Goal: Information Seeking & Learning: Learn about a topic

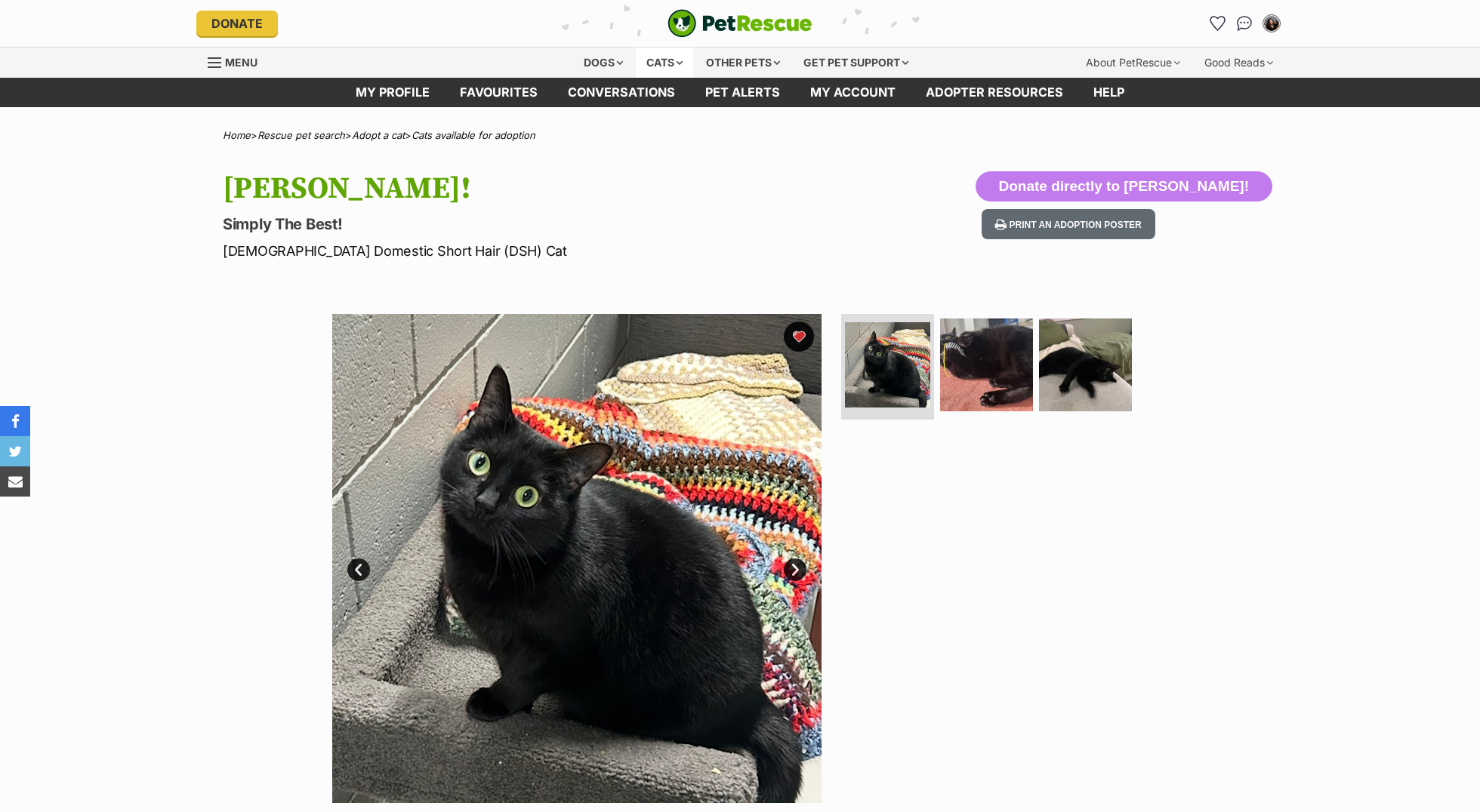
click at [644, 61] on div "Cats" at bounding box center [664, 62] width 58 height 30
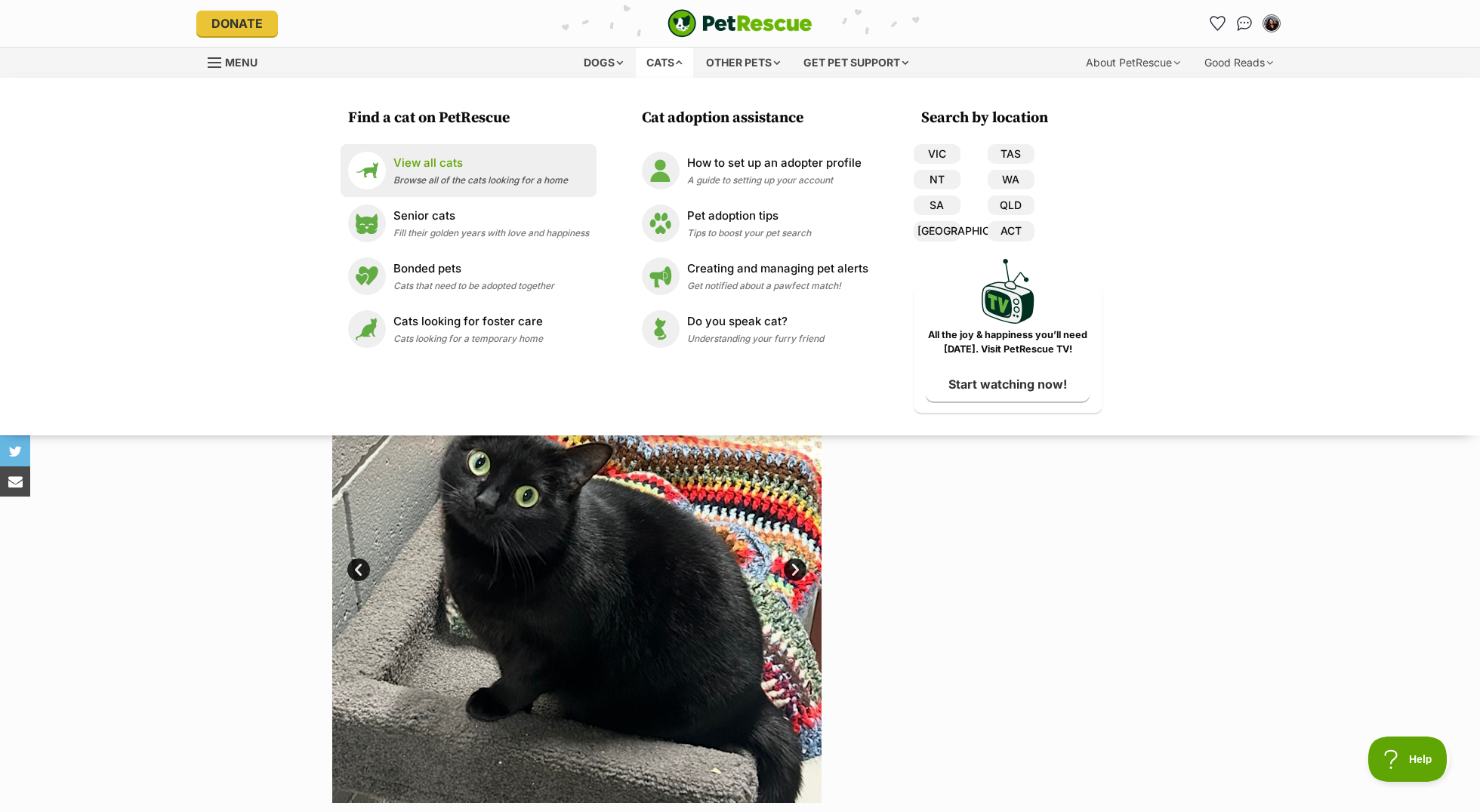
click at [493, 160] on p "View all cats" at bounding box center [481, 164] width 174 height 18
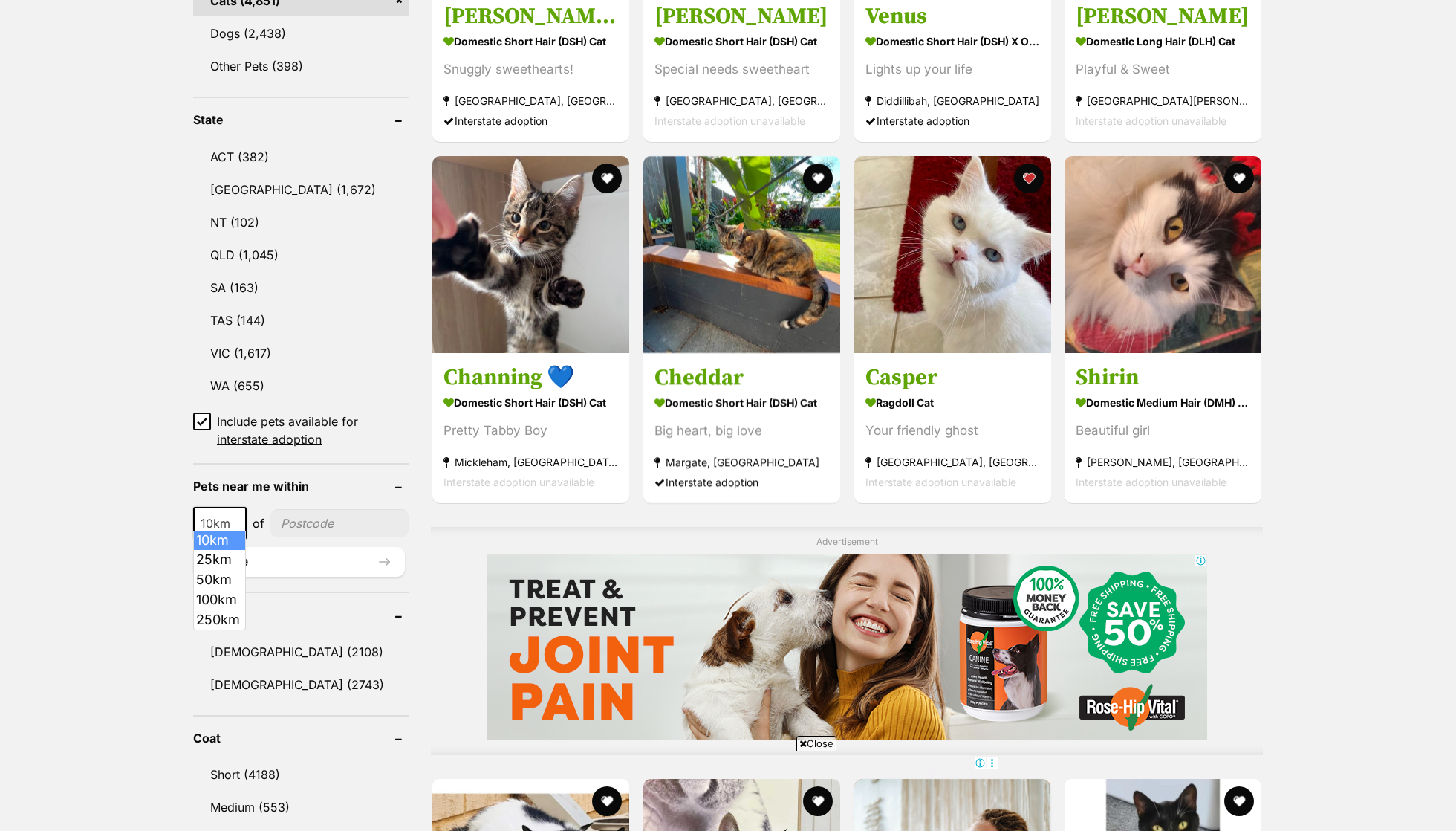
click at [214, 513] on span "10km" at bounding box center [219, 523] width 50 height 20
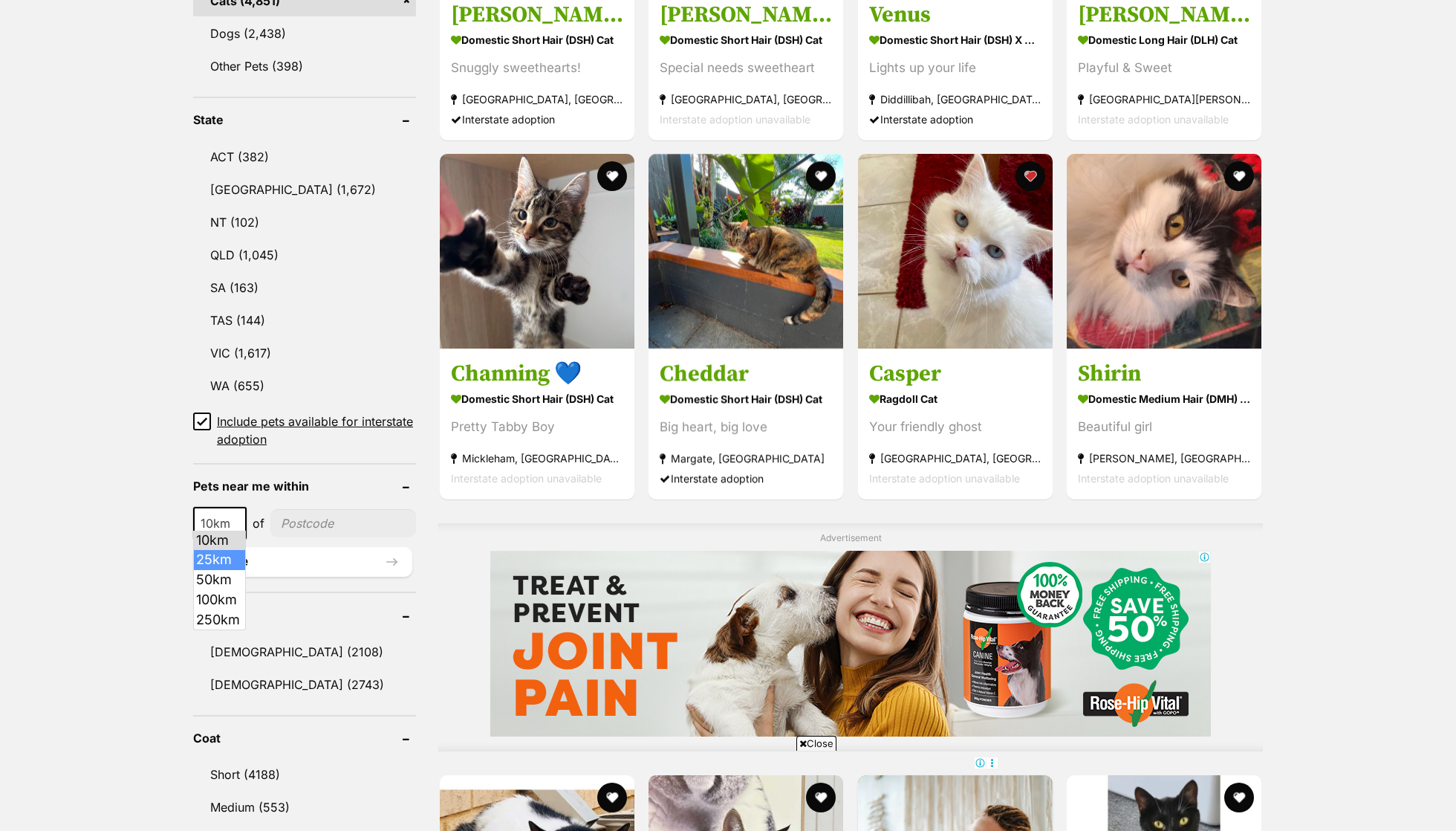
select select "25"
click at [342, 513] on input"] "postcode" at bounding box center [345, 523] width 143 height 28
type input"] "3"
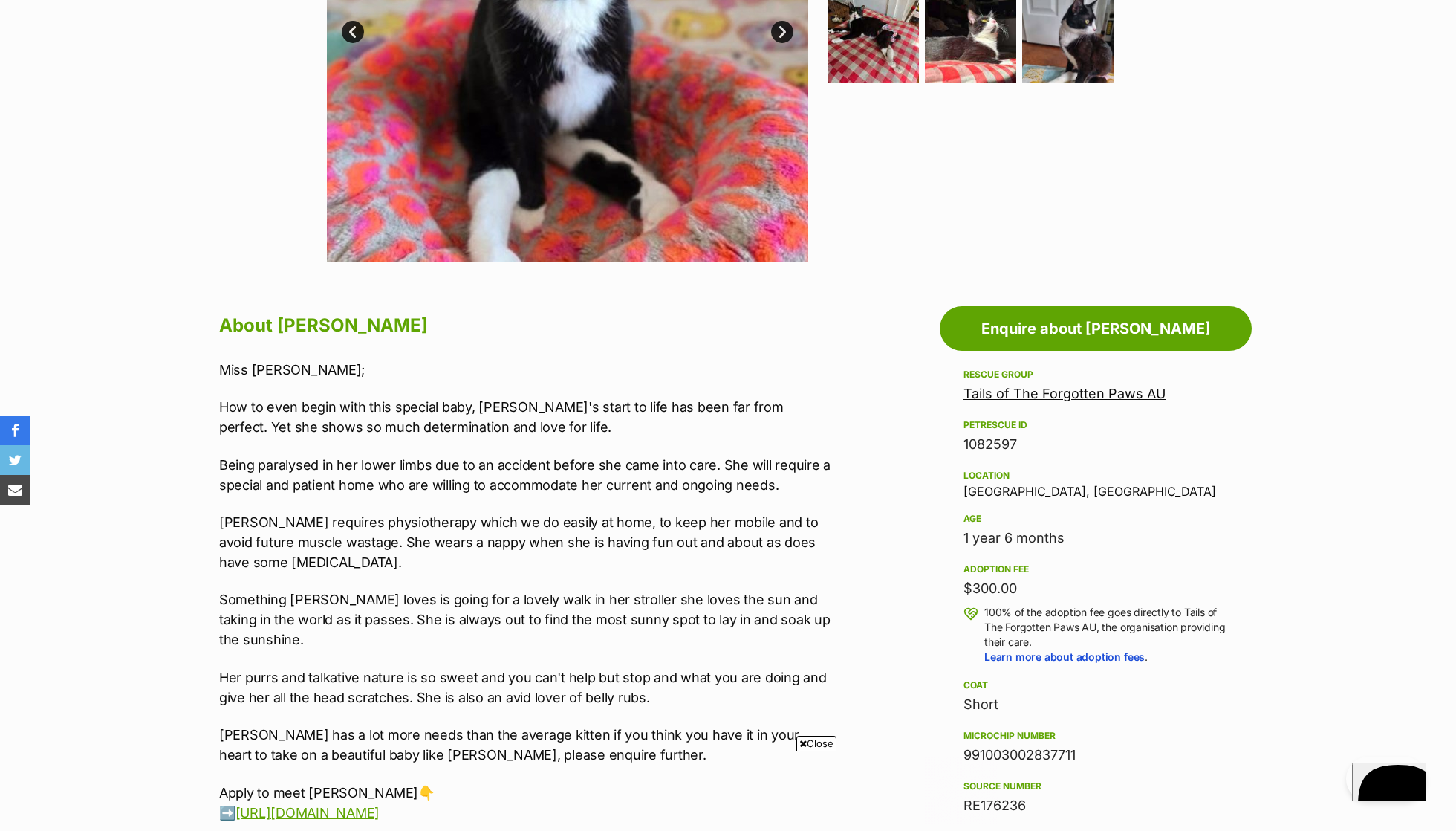
scroll to position [563, 0]
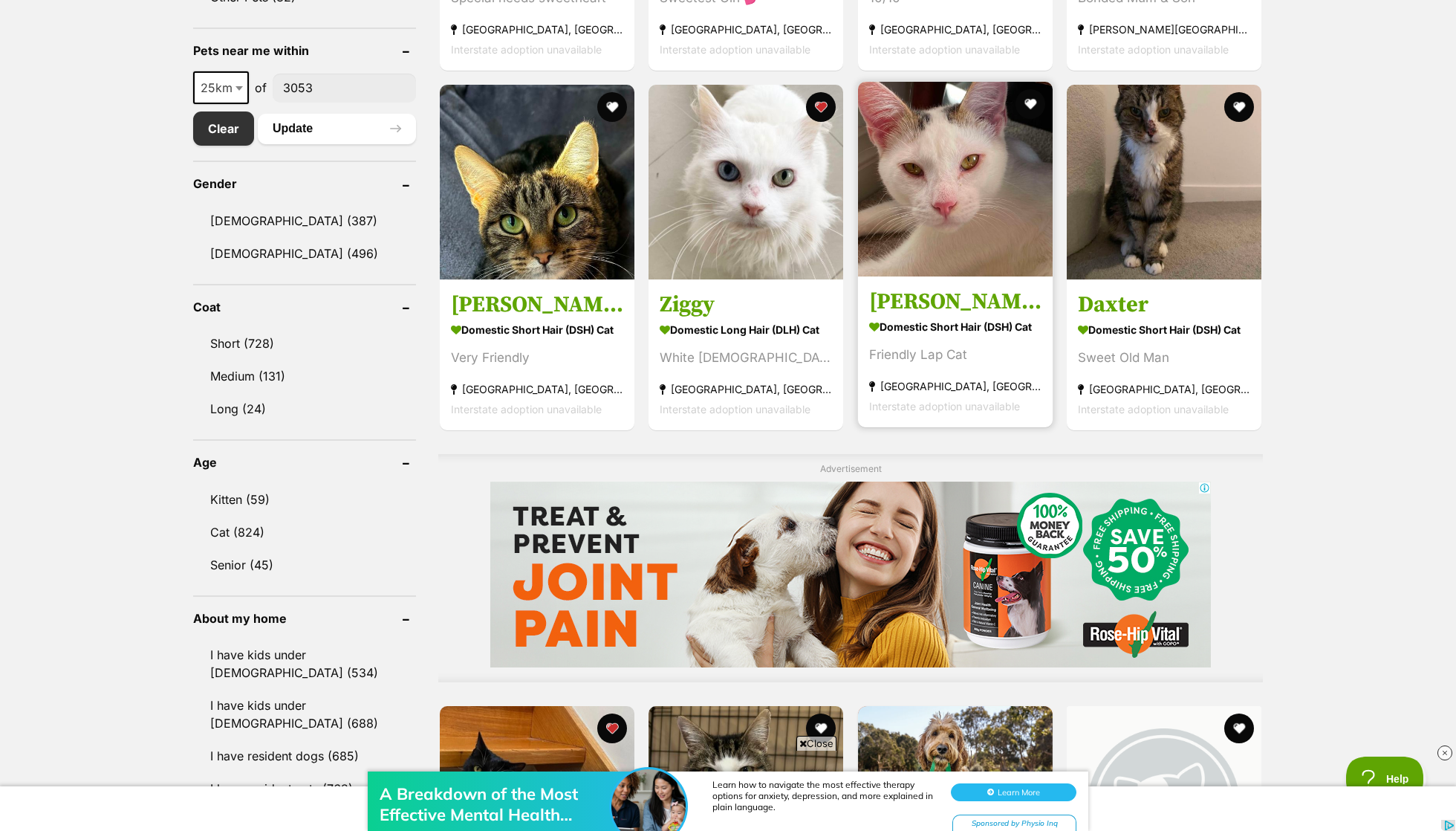
scroll to position [773, 0]
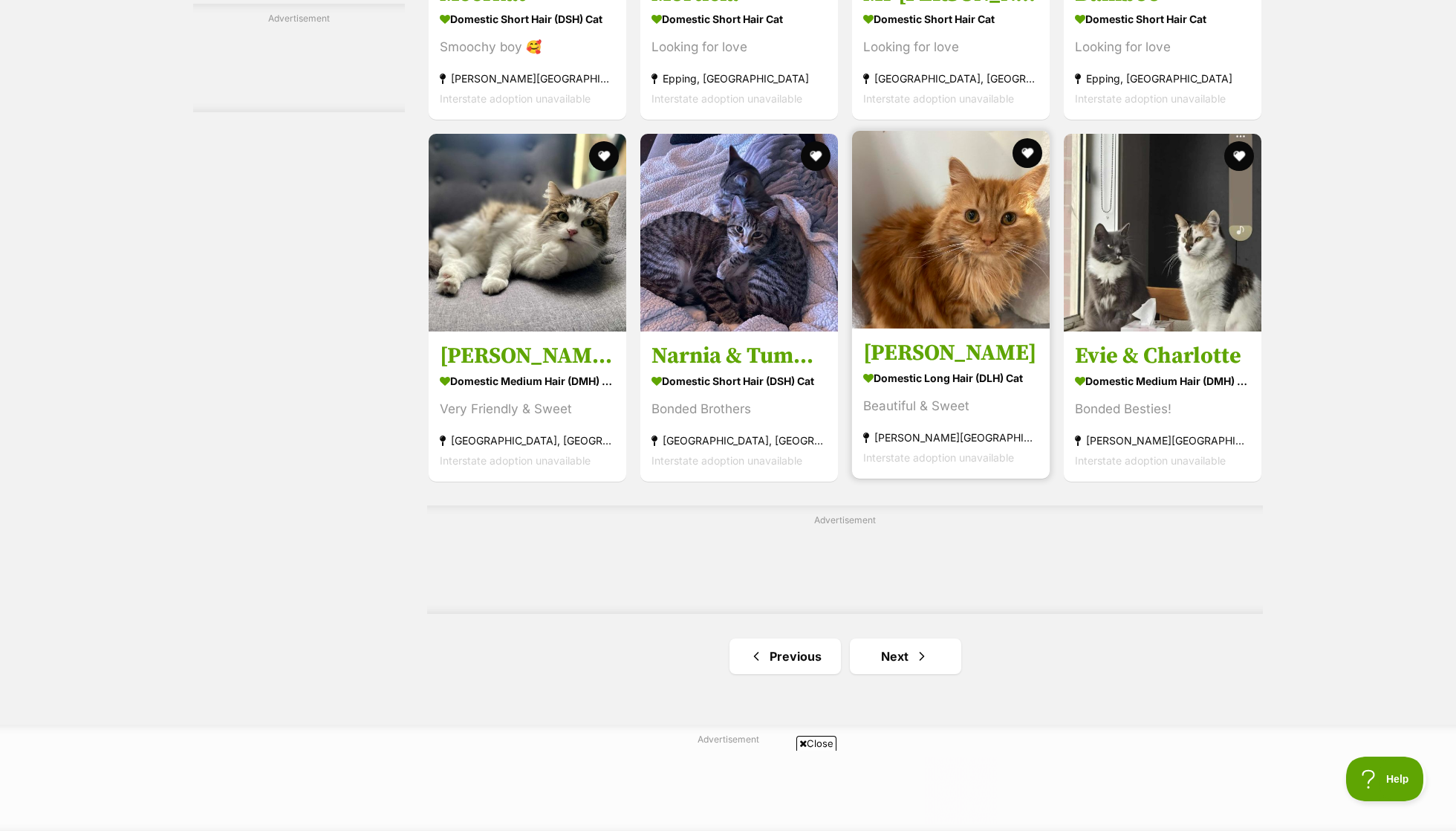
scroll to position [2310, 0]
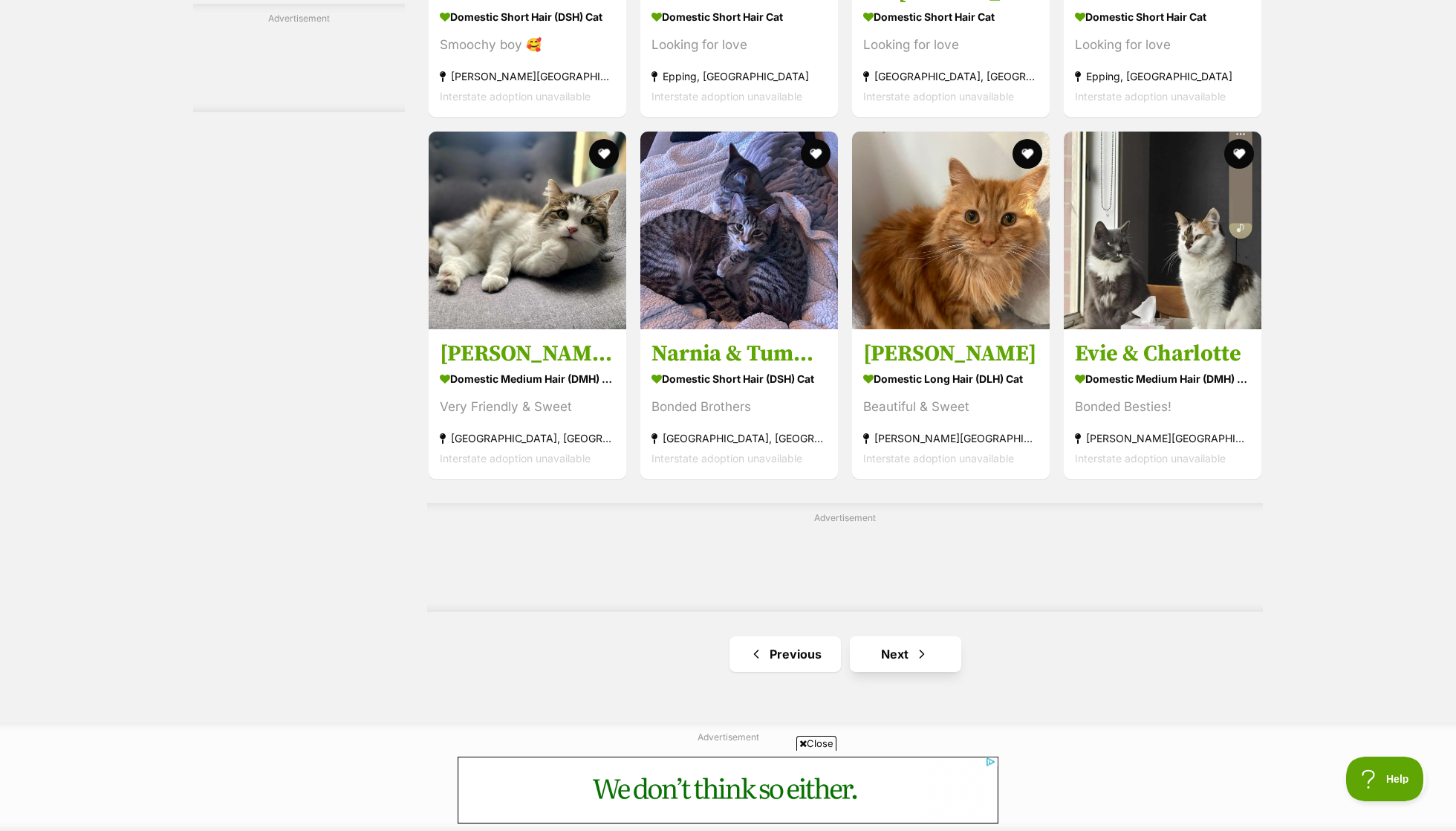
click at [886, 672] on link "Next" at bounding box center [905, 653] width 112 height 35
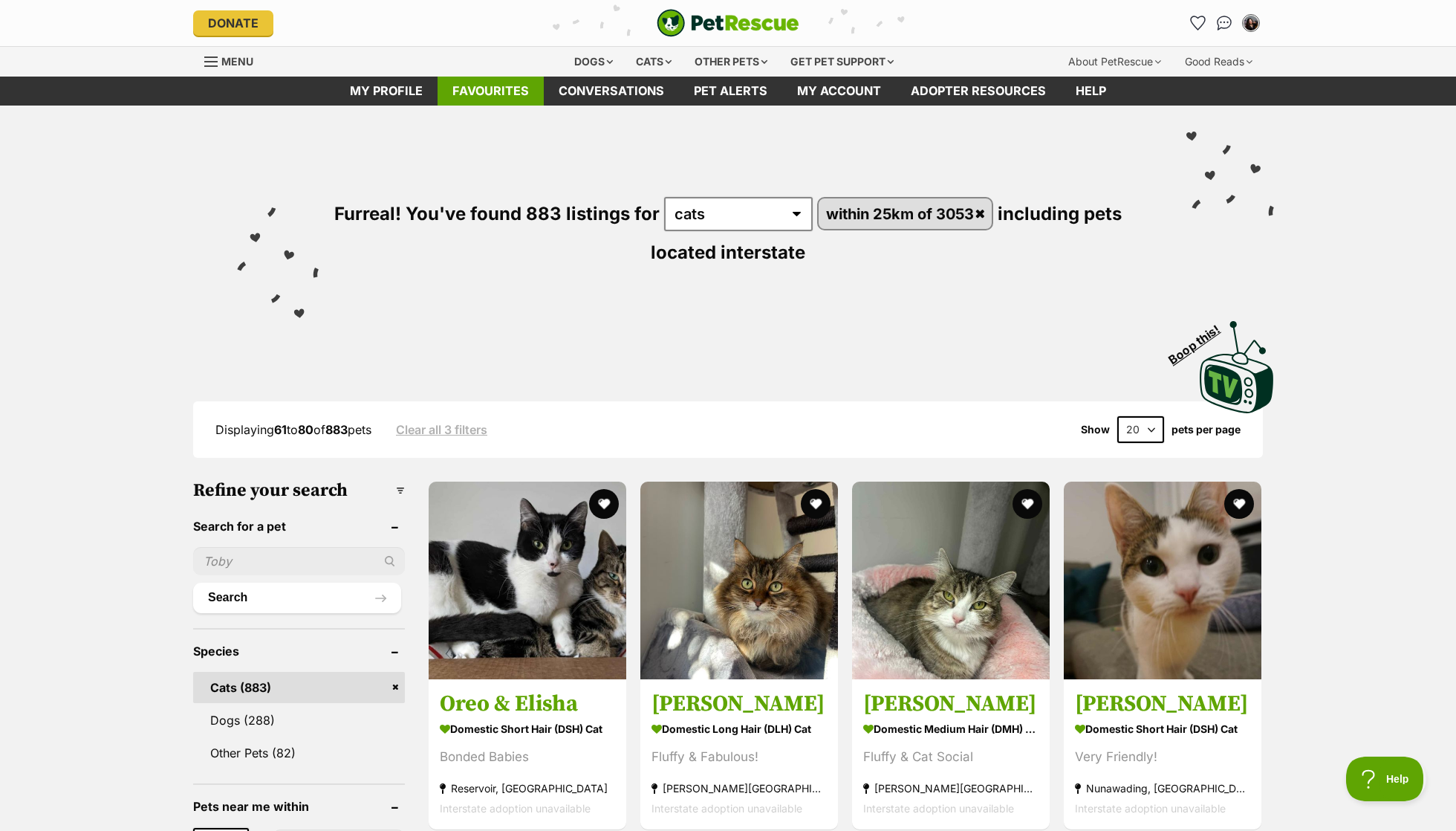
click at [493, 89] on link "Favourites" at bounding box center [490, 90] width 106 height 29
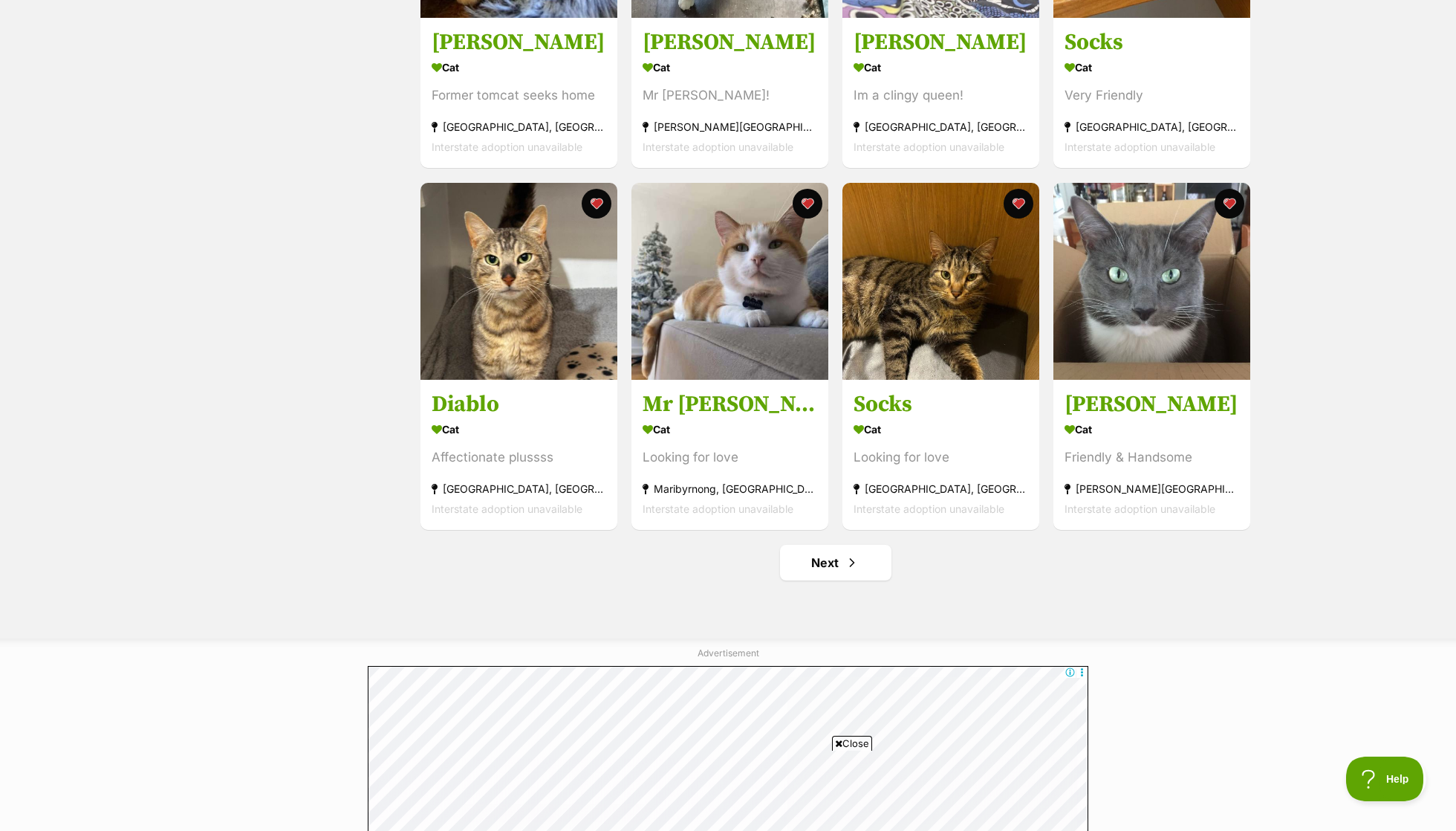
click at [817, 578] on link "Next" at bounding box center [836, 562] width 112 height 35
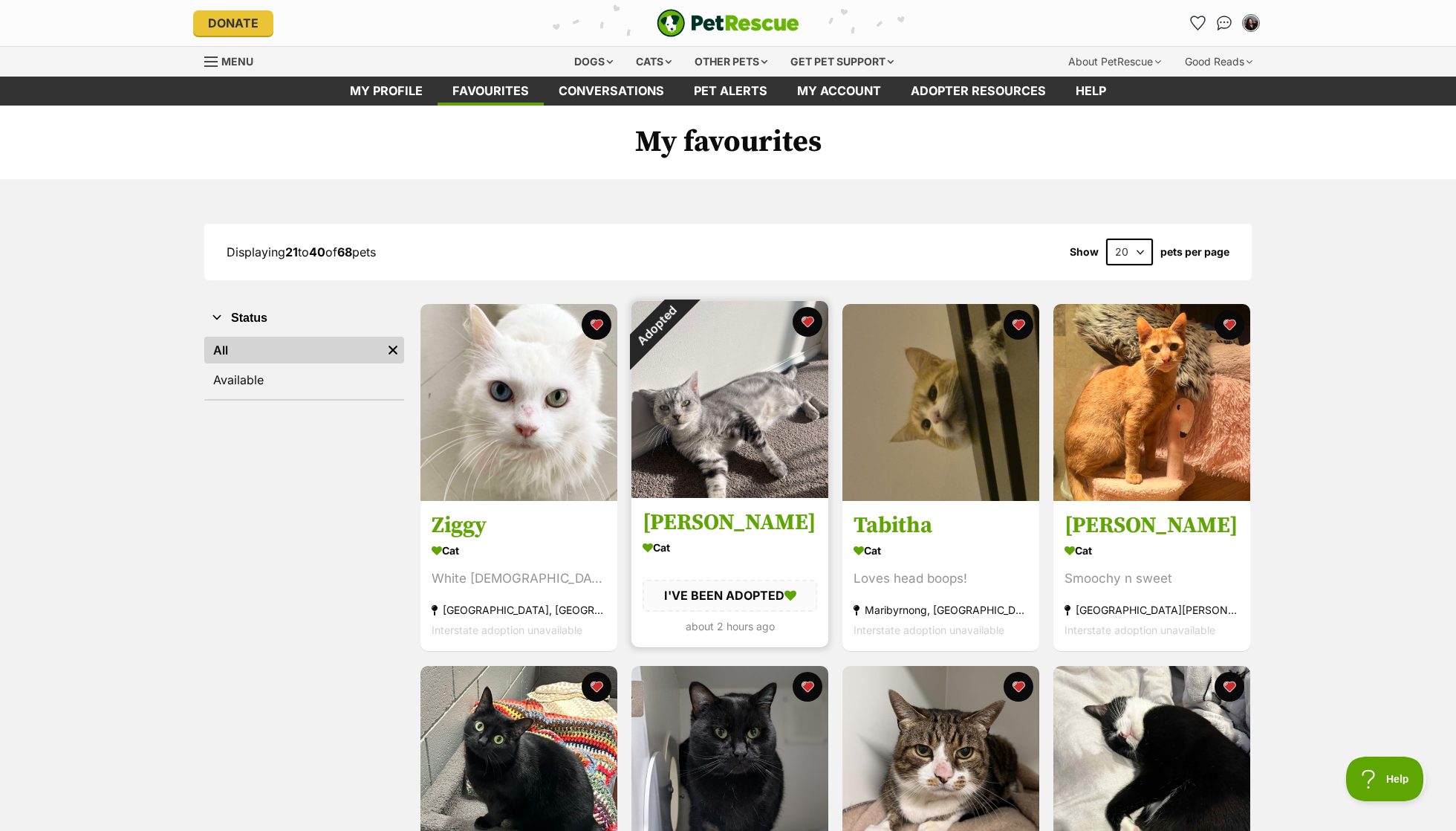
click at [681, 325] on div "Adopted" at bounding box center [656, 325] width 50 height 50
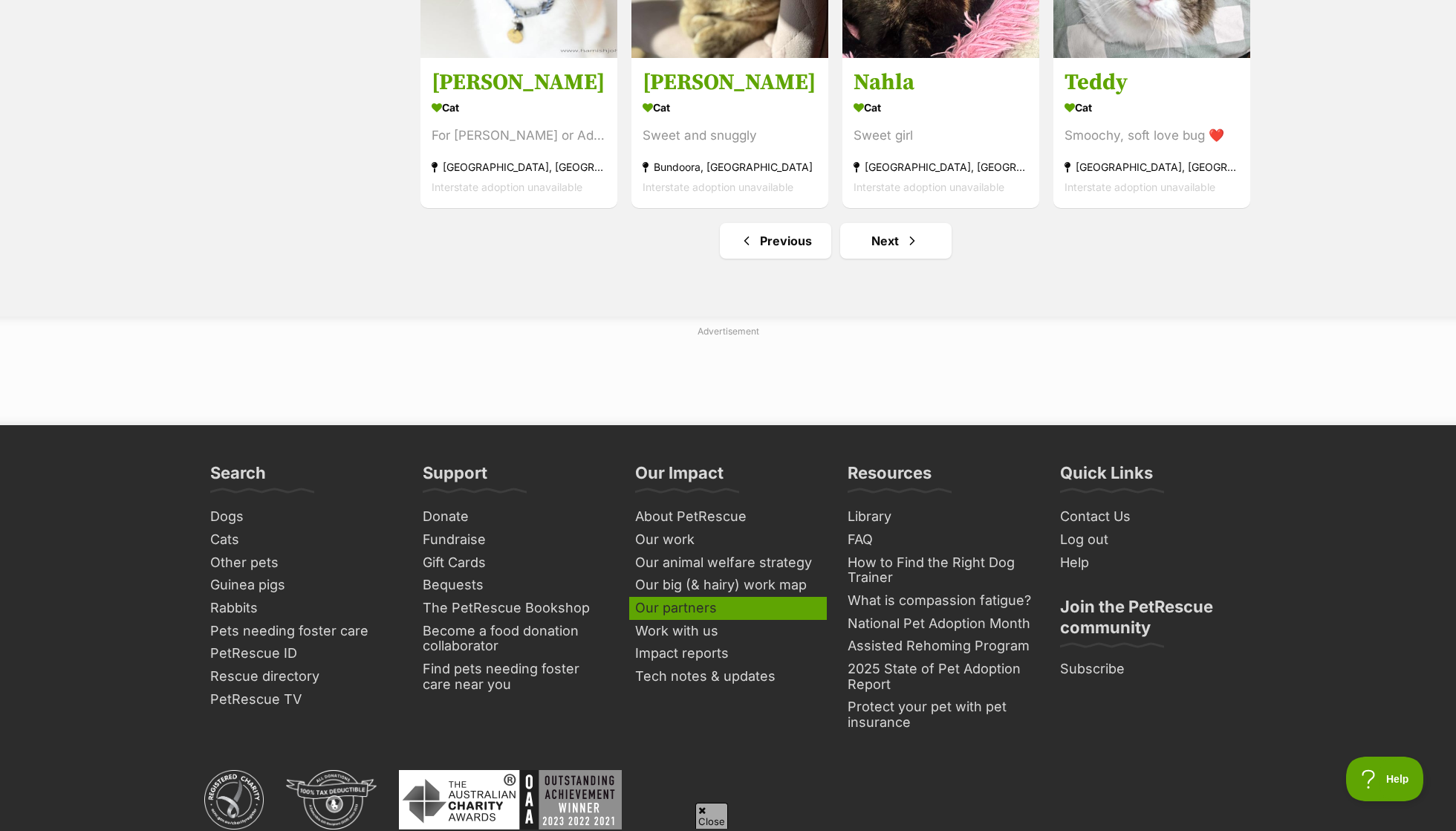
scroll to position [1834, 0]
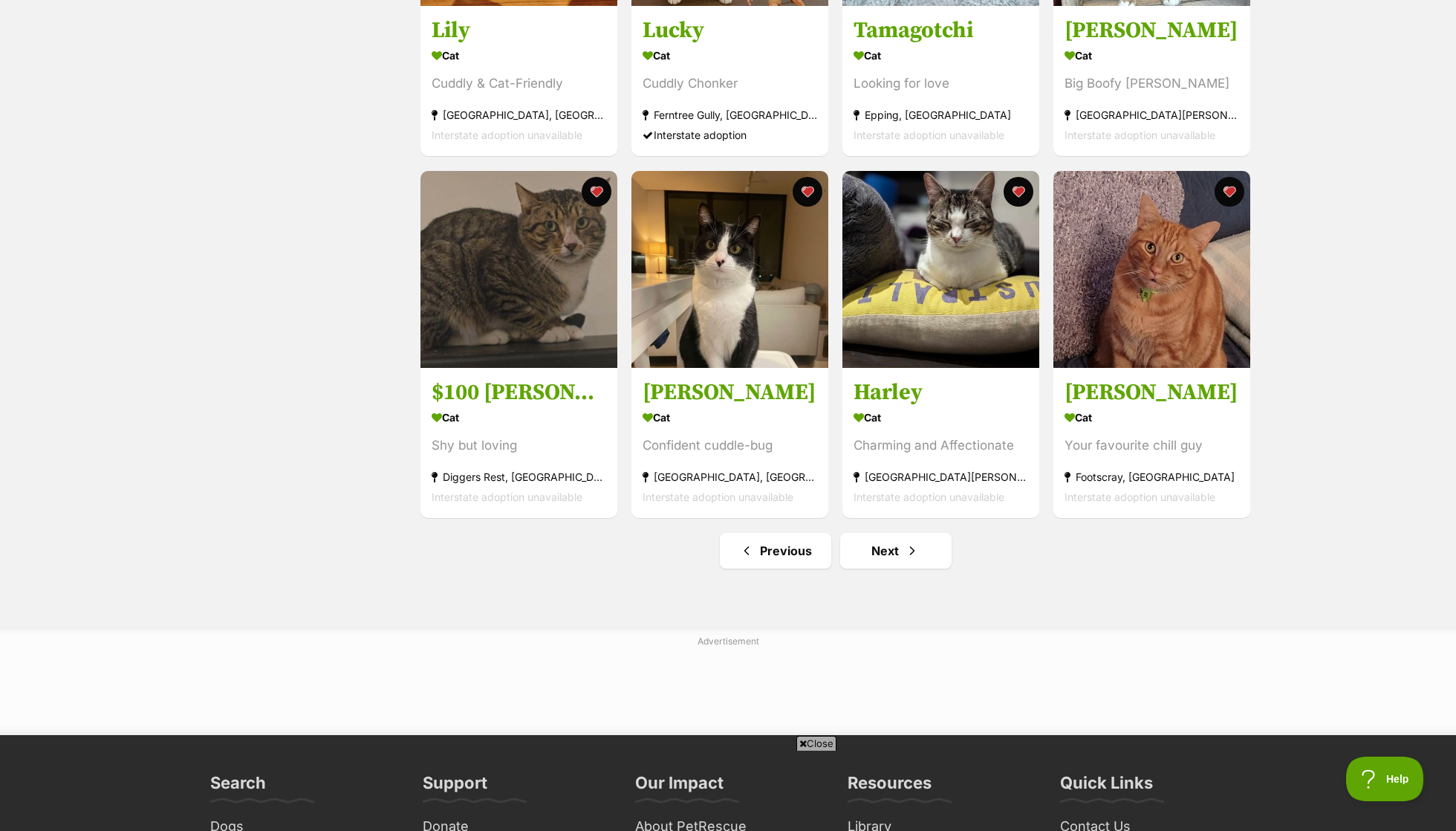
scroll to position [1597, 0]
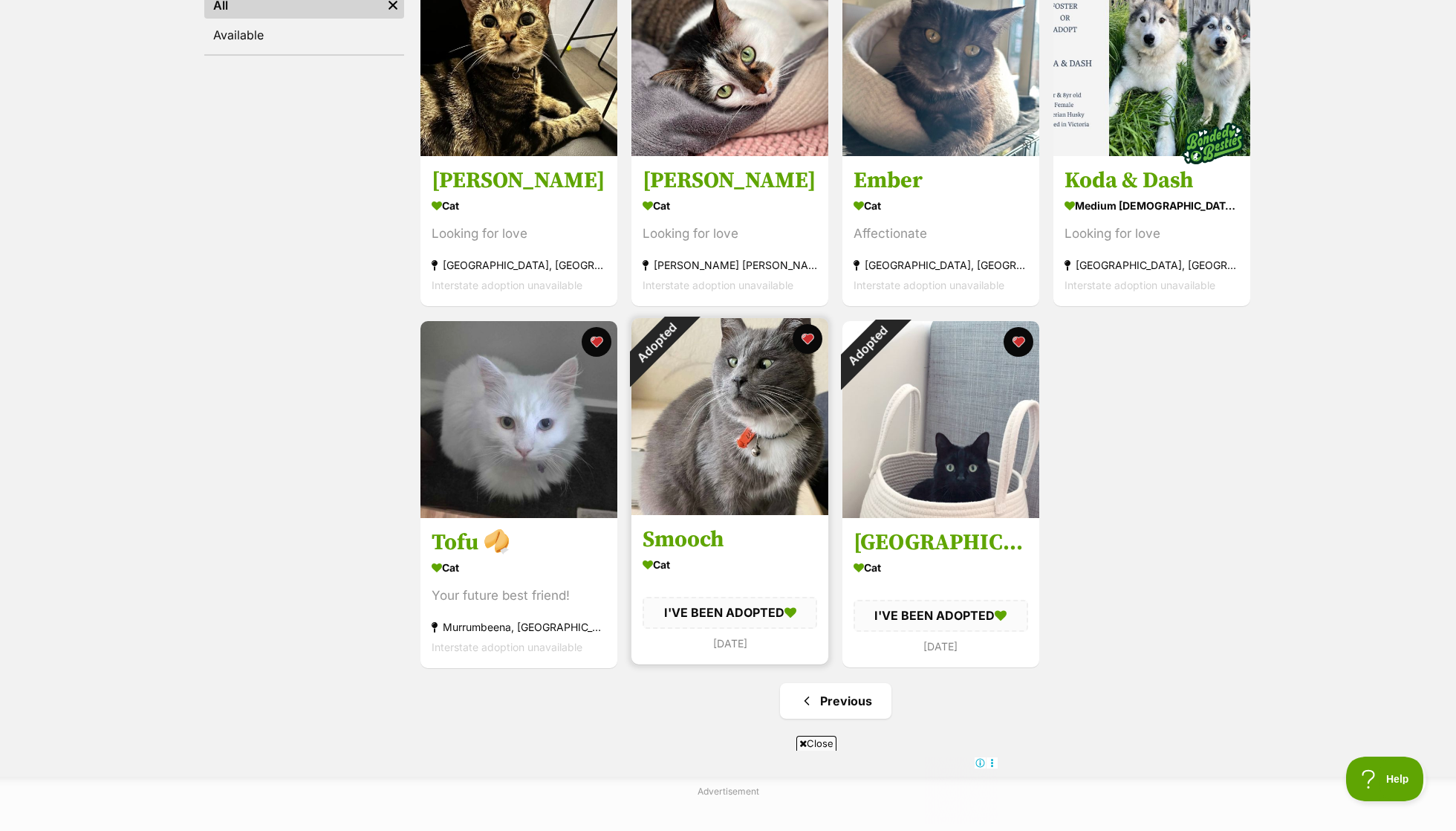
click at [681, 367] on div "Adopted" at bounding box center [656, 342] width 50 height 50
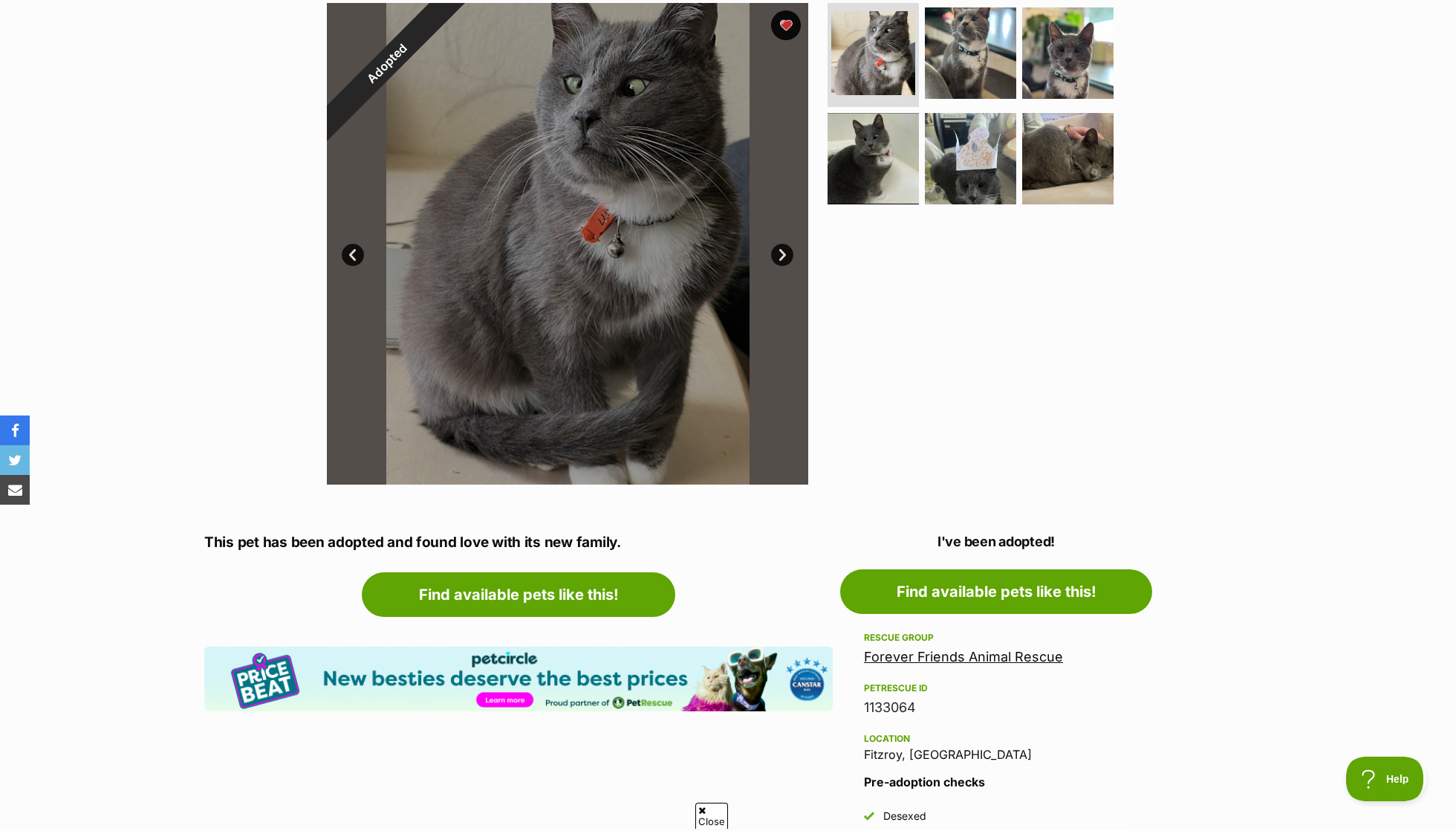
click at [936, 660] on link "Forever Friends Animal Rescue" at bounding box center [963, 656] width 199 height 16
